Goal: Use online tool/utility

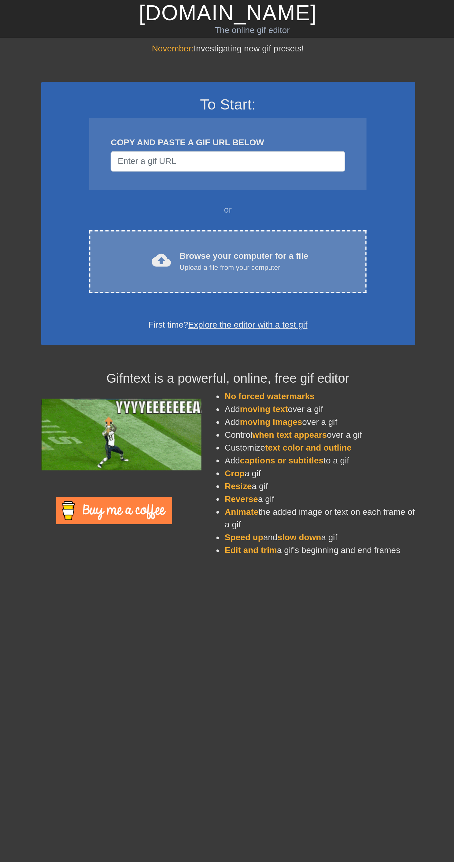
click at [231, 153] on div "Upload a file from your computer" at bounding box center [236, 153] width 74 height 6
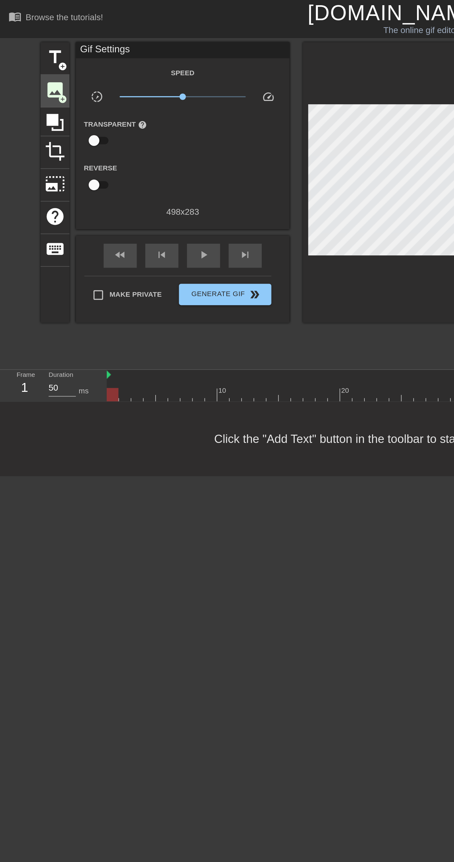
click at [34, 51] on span "image" at bounding box center [32, 52] width 12 height 12
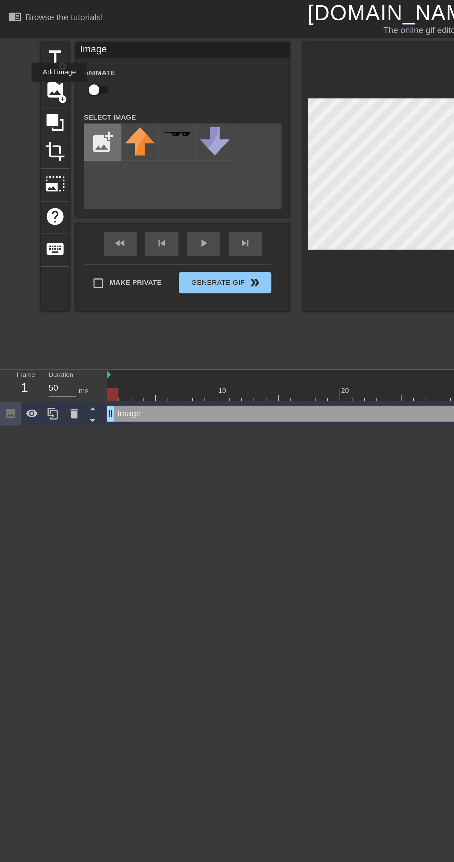
click at [59, 77] on input "file" at bounding box center [58, 81] width 21 height 21
type input "C:\fakepath\CutPaste_2025-09-05_[PHONE_NUMBER].png"
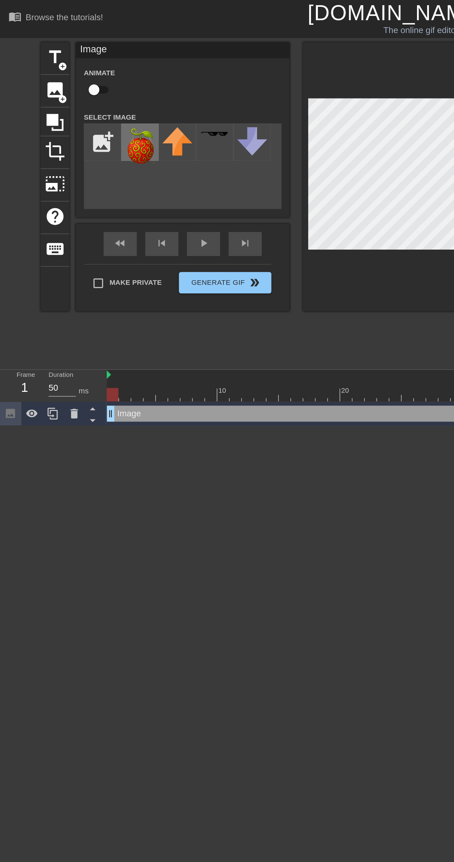
click at [83, 86] on img at bounding box center [80, 83] width 17 height 21
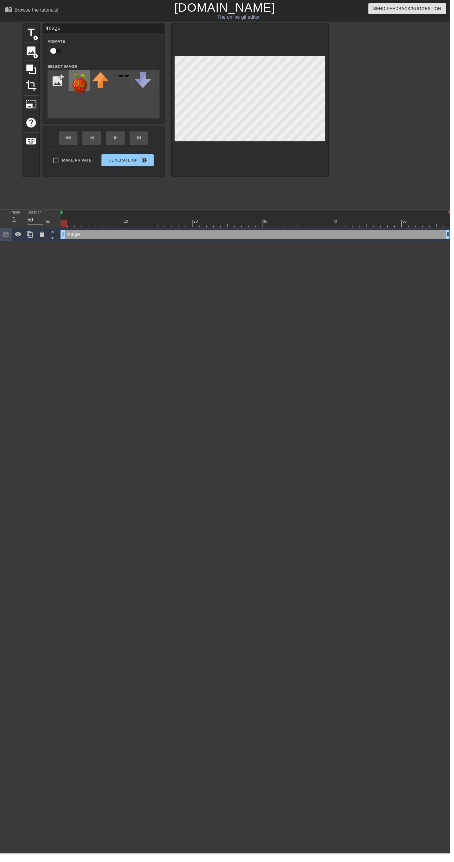
click at [81, 88] on img at bounding box center [80, 83] width 17 height 21
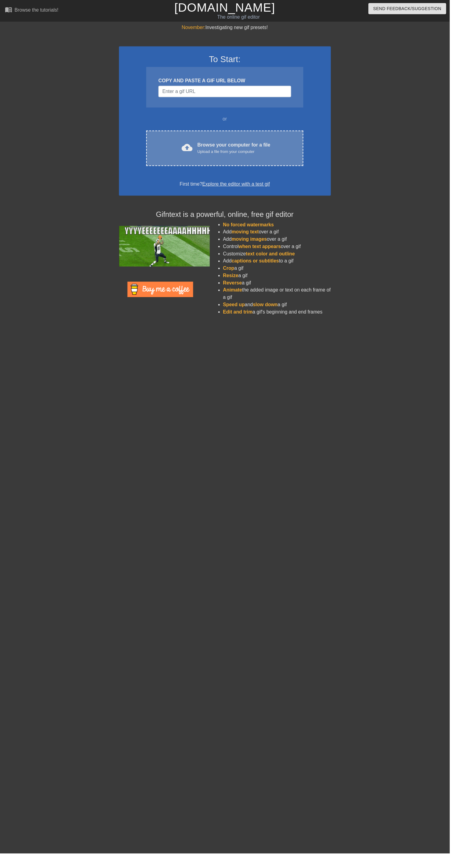
click at [266, 160] on div "cloud_upload Browse your computer for a file Upload a file from your computer C…" at bounding box center [227, 150] width 158 height 36
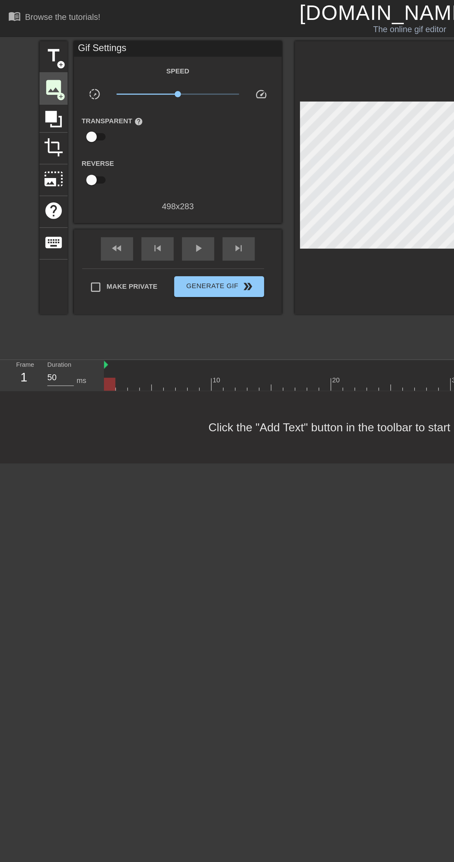
click at [36, 57] on span "add_circle" at bounding box center [35, 56] width 5 height 5
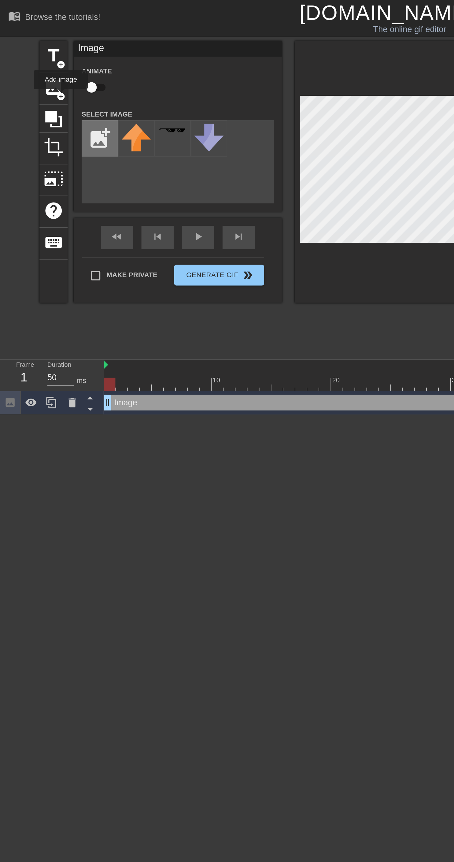
click at [60, 87] on input "file" at bounding box center [58, 81] width 21 height 21
type input "C:\fakepath\CutPaste_2025-09-05_[PHONE_NUMBER].png"
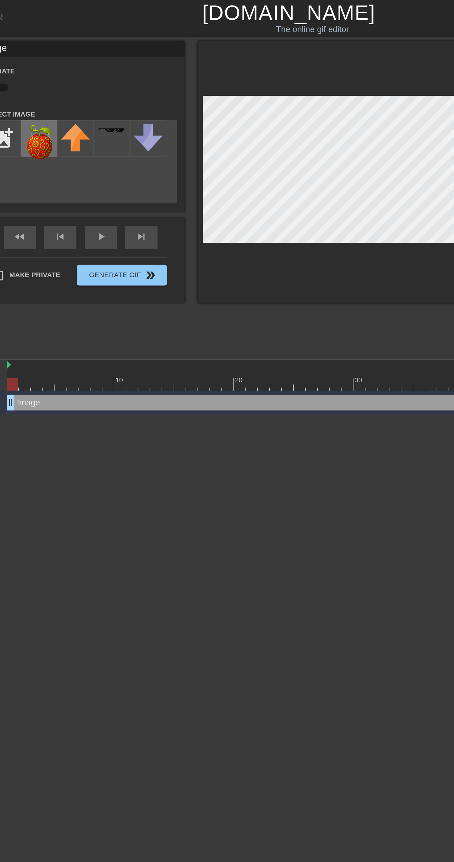
click at [79, 82] on img at bounding box center [80, 83] width 17 height 21
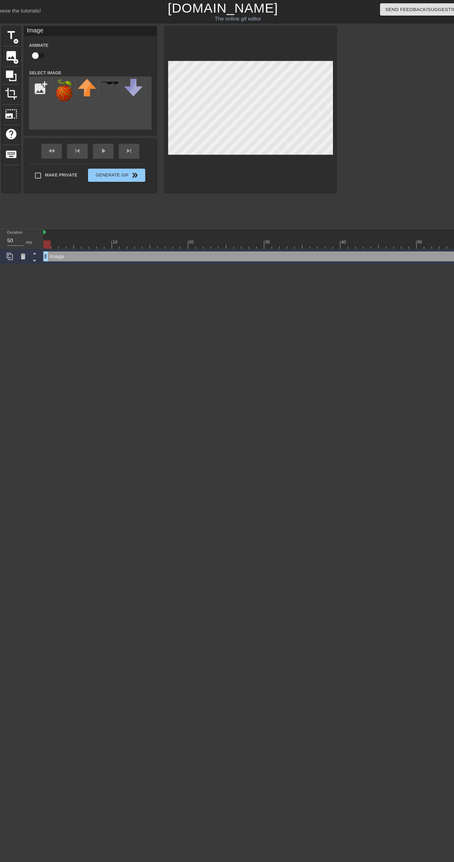
click at [57, 54] on input "checkbox" at bounding box center [53, 52] width 35 height 12
checkbox input "true"
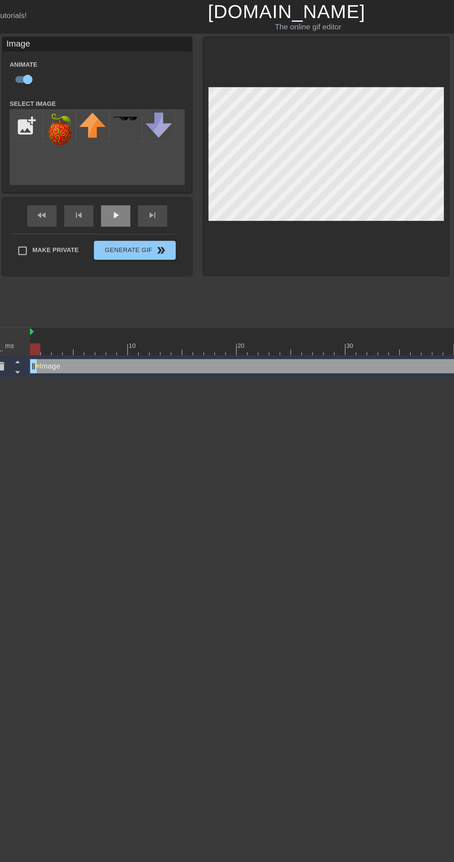
click at [117, 136] on div "fast_rewind skip_previous play_arrow skip_next" at bounding box center [105, 139] width 100 height 23
click at [120, 140] on div "play_arrow" at bounding box center [116, 140] width 19 height 14
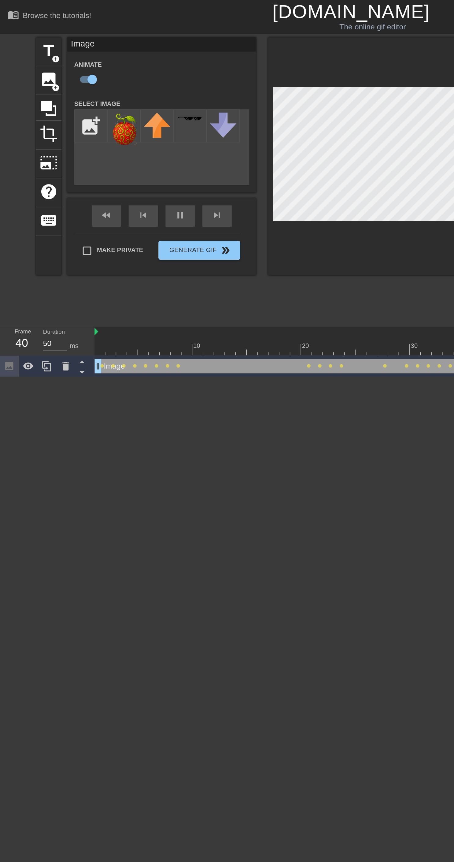
click at [75, 216] on div at bounding box center [258, 215] width 394 height 6
click at [123, 163] on button "Generate Gif double_arrow" at bounding box center [128, 162] width 53 height 12
